Goal: Task Accomplishment & Management: Manage account settings

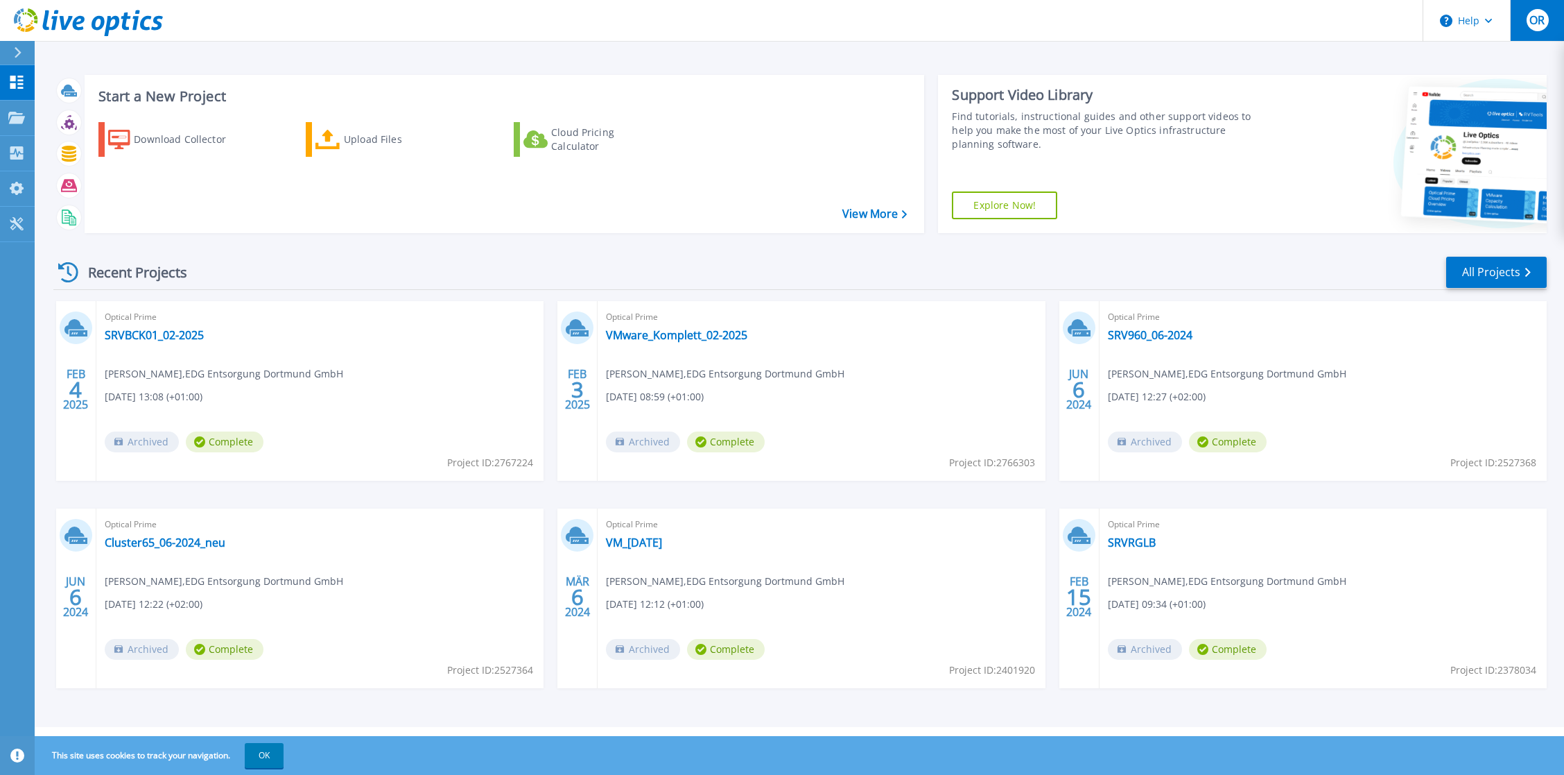
click at [1532, 15] on span "OR" at bounding box center [1537, 20] width 15 height 11
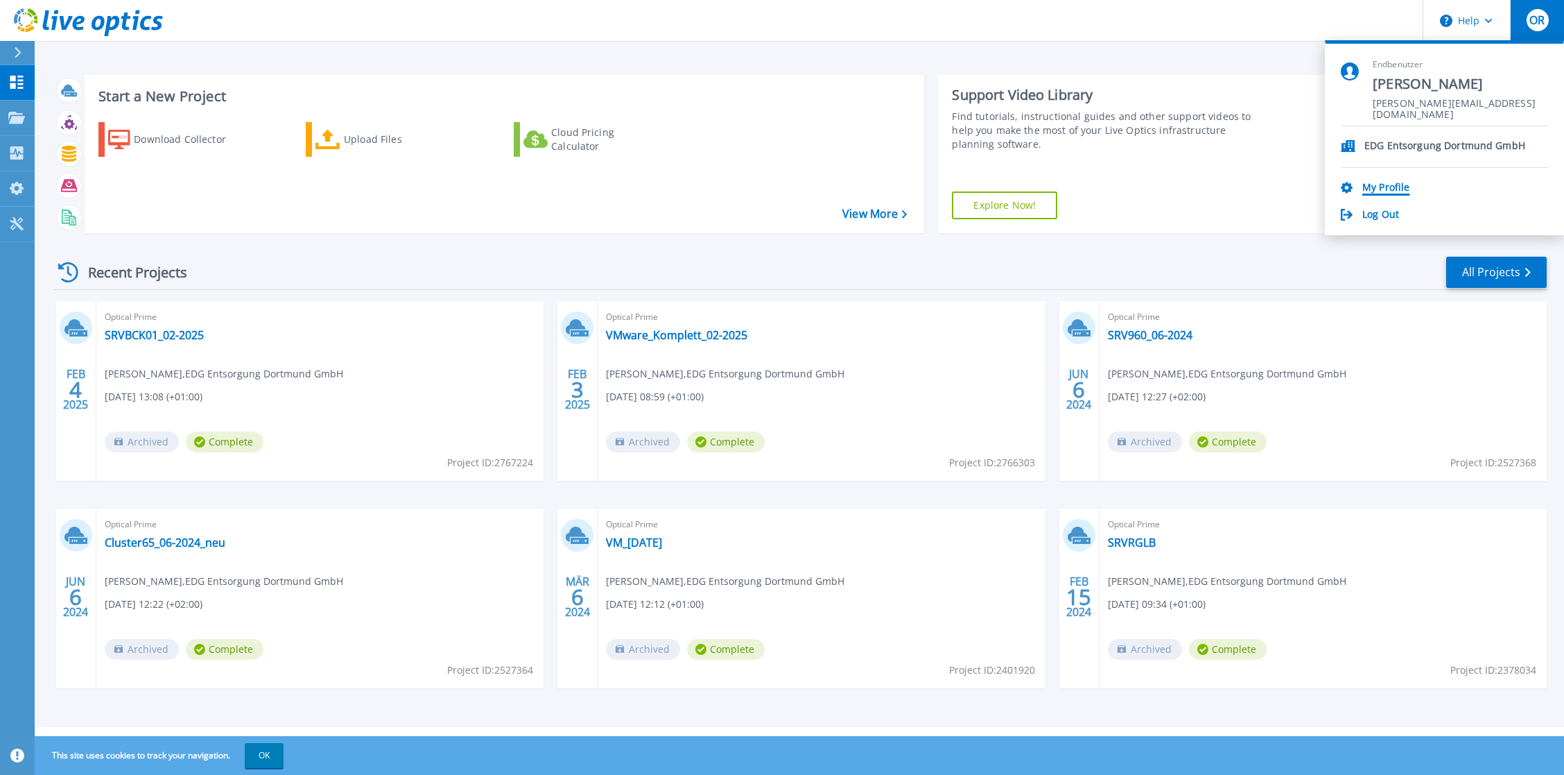
click at [1403, 187] on link "My Profile" at bounding box center [1386, 188] width 47 height 13
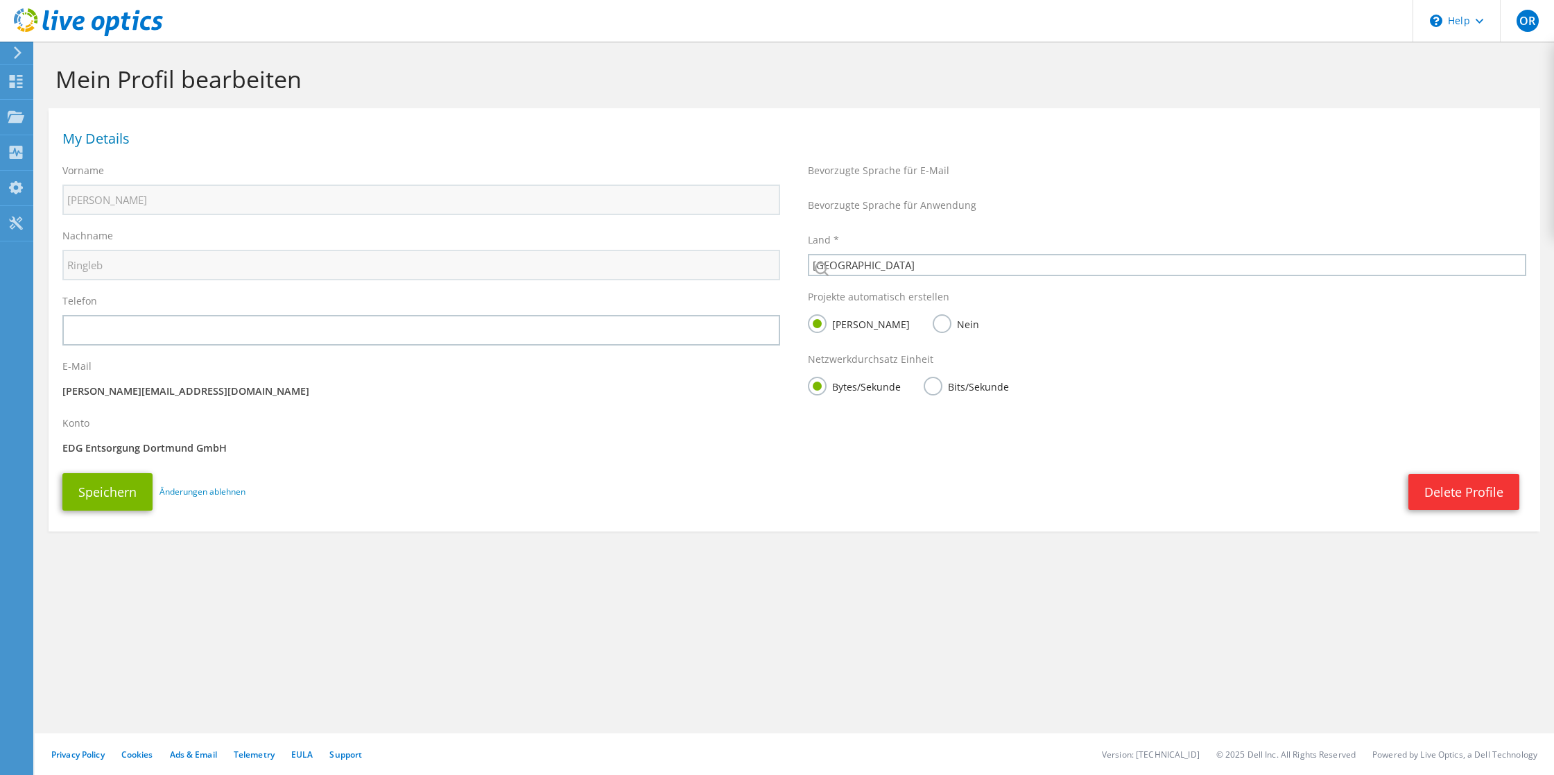
select select "56"
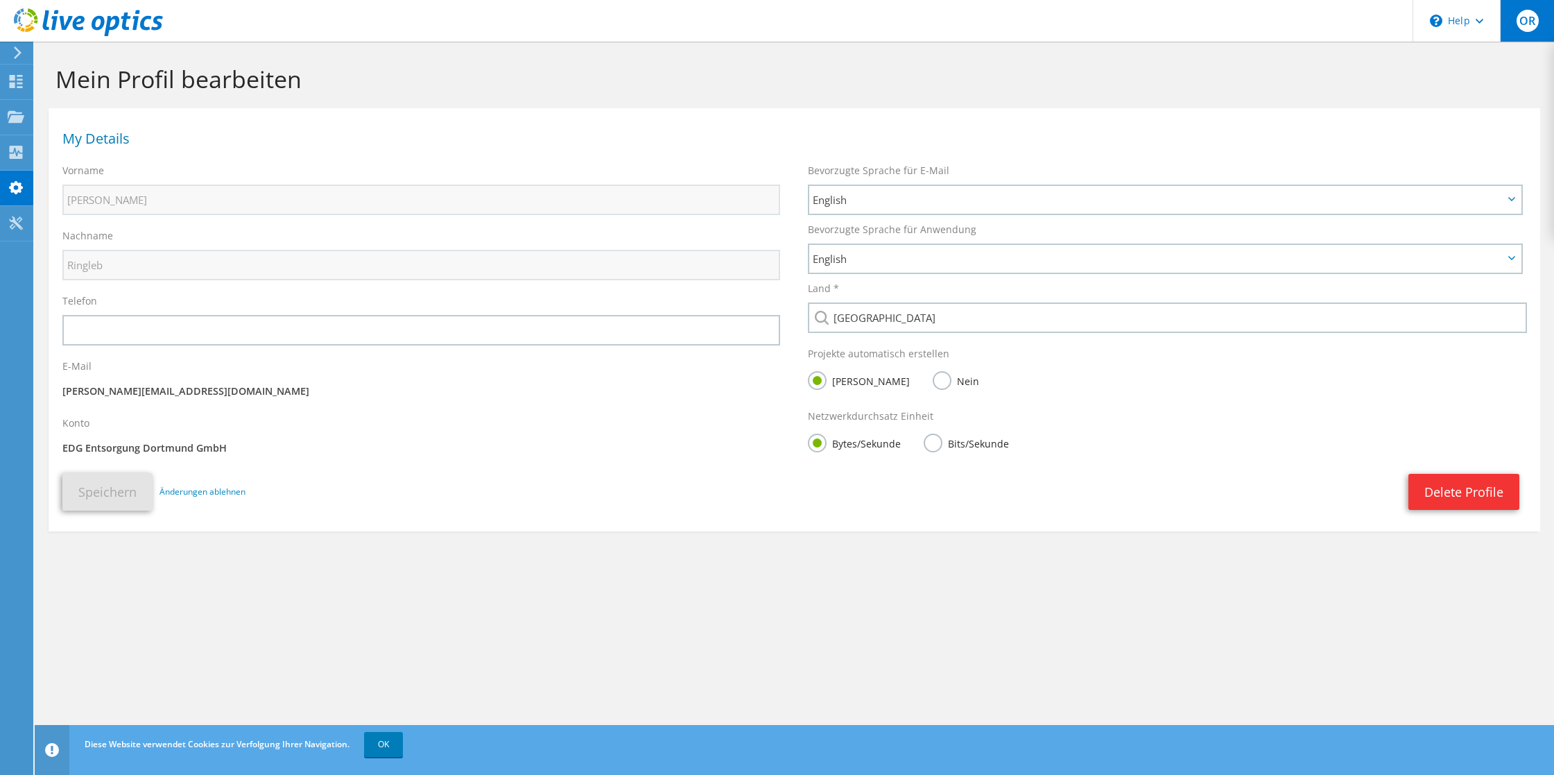
click at [1526, 21] on span "OR" at bounding box center [1528, 21] width 22 height 22
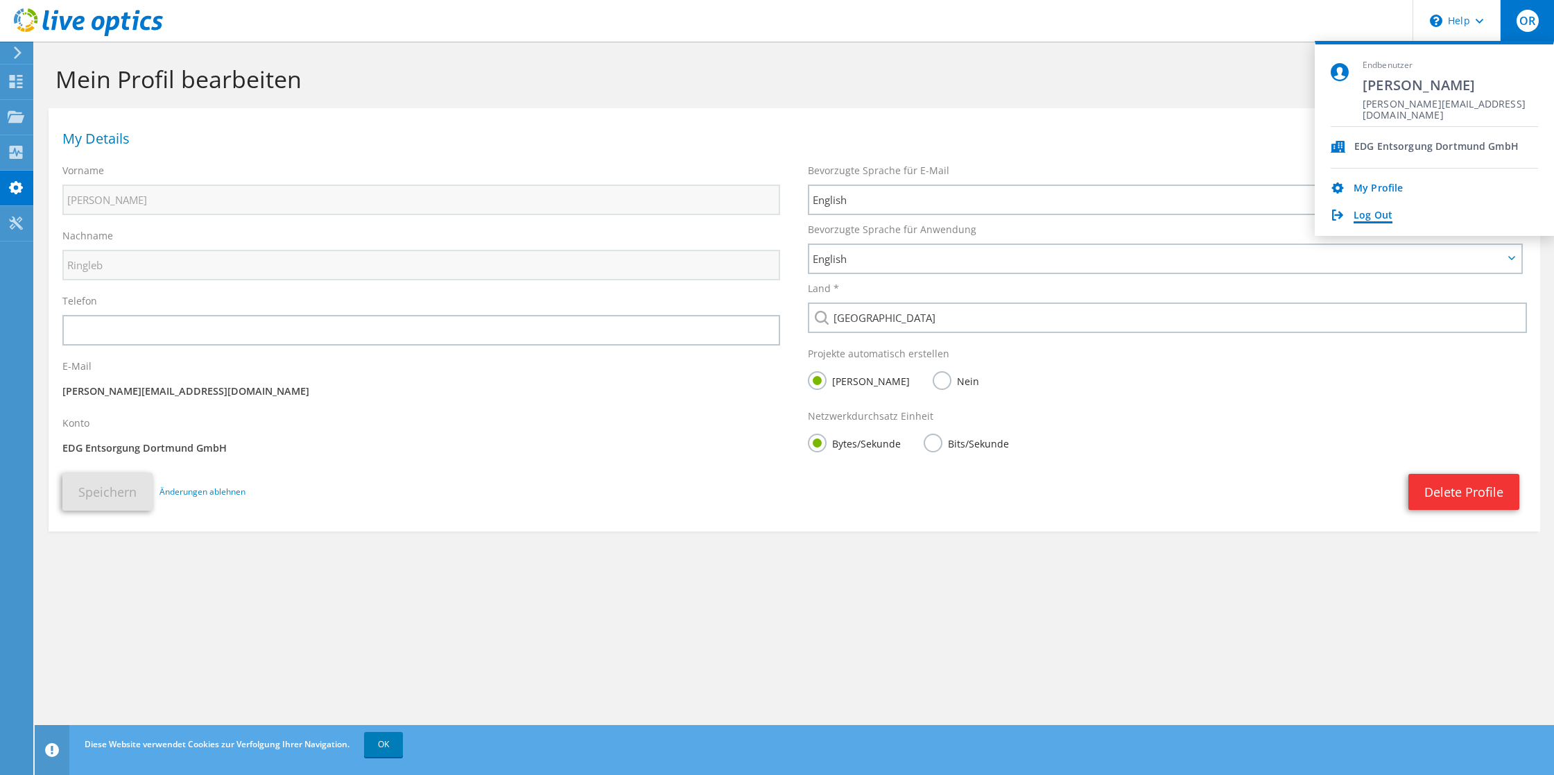
click at [1366, 212] on link "Log Out" at bounding box center [1373, 215] width 39 height 13
